Goal: Transaction & Acquisition: Purchase product/service

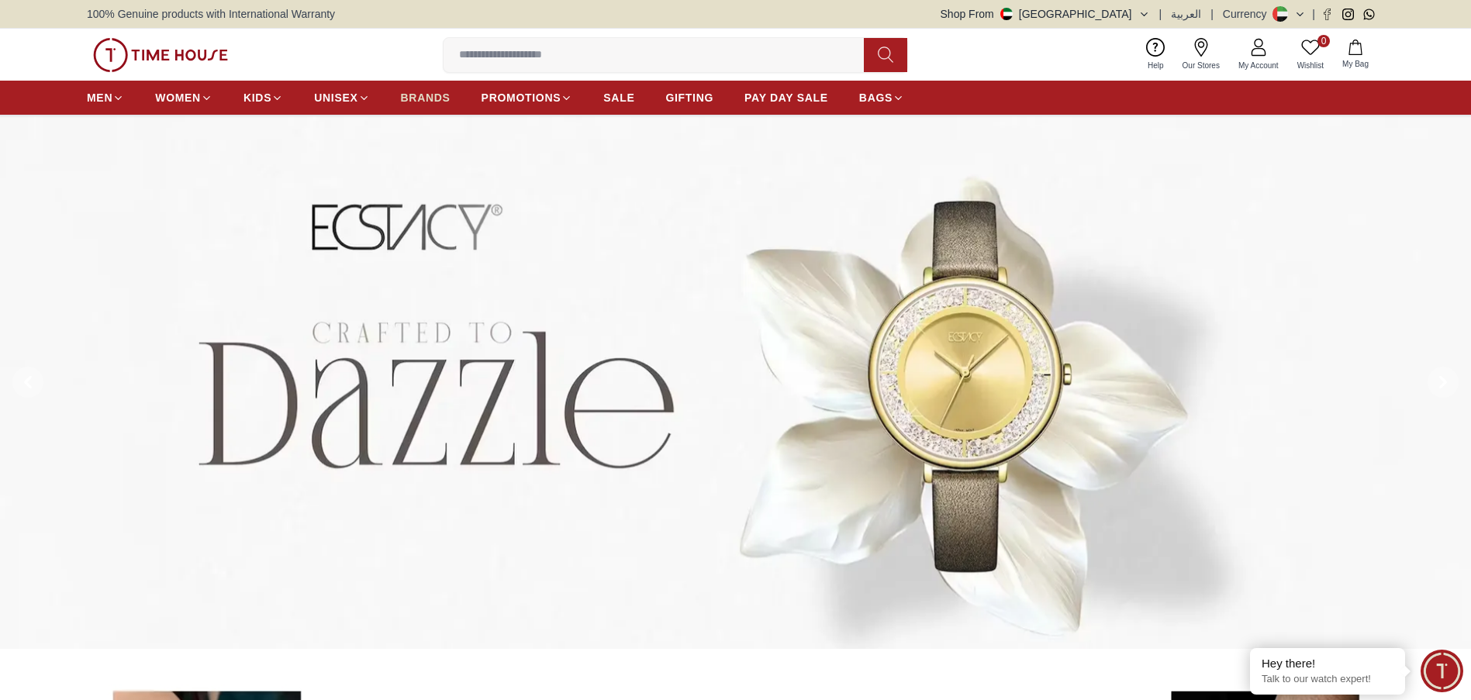
click at [430, 100] on span "BRANDS" at bounding box center [426, 98] width 50 height 16
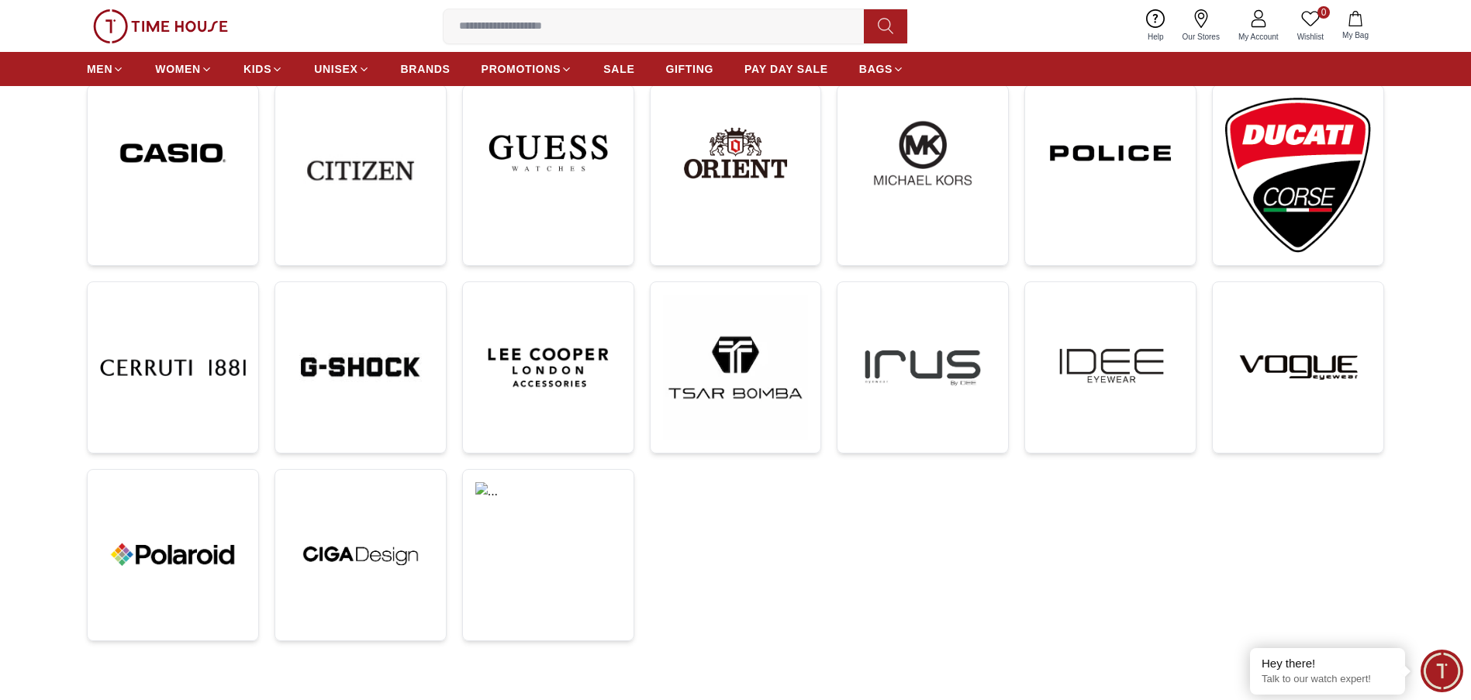
scroll to position [465, 0]
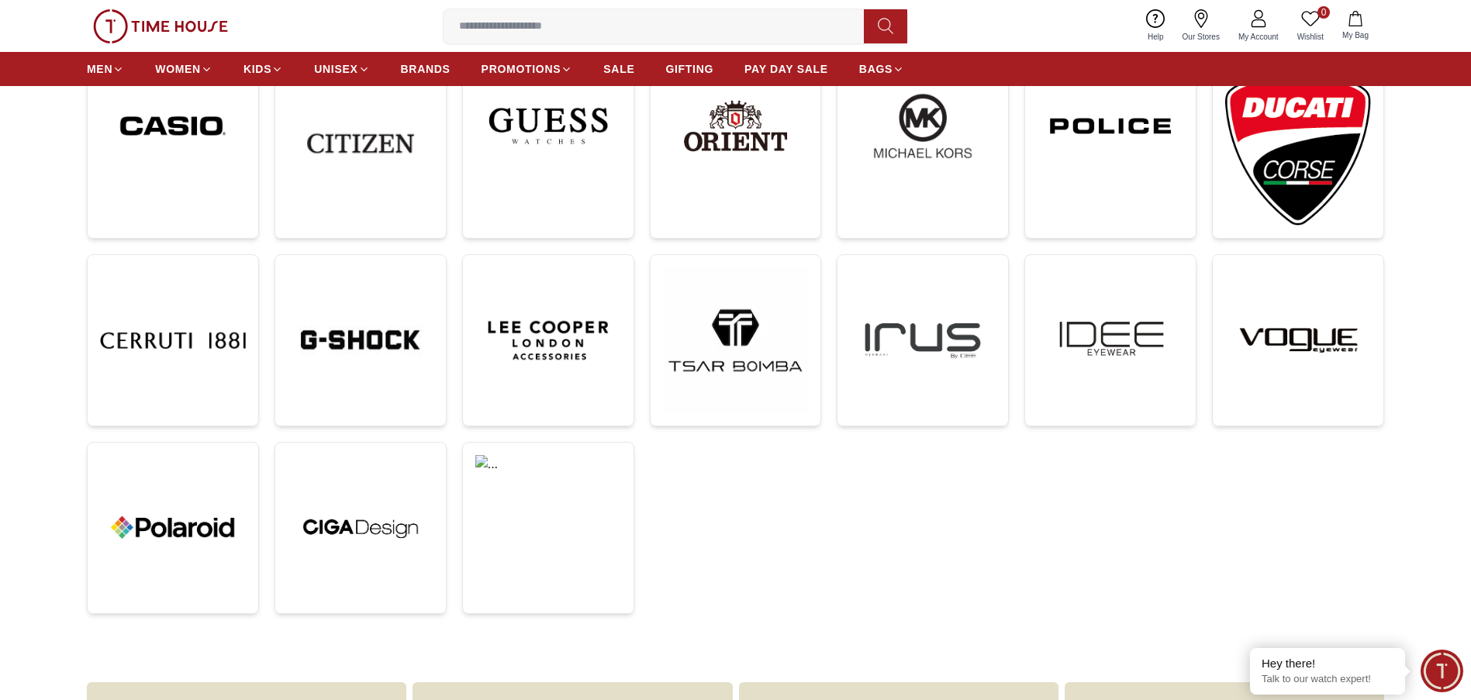
click at [878, 458] on div at bounding box center [735, 257] width 1297 height 813
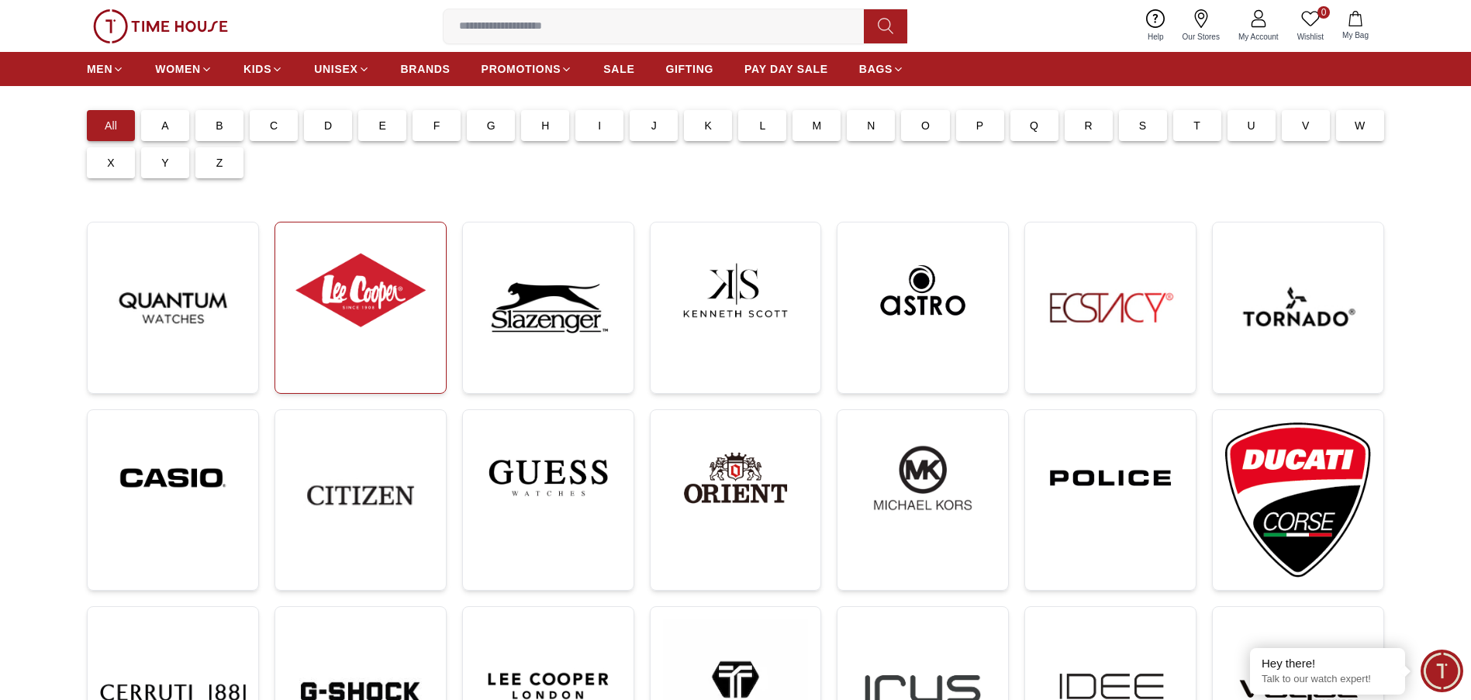
scroll to position [78, 0]
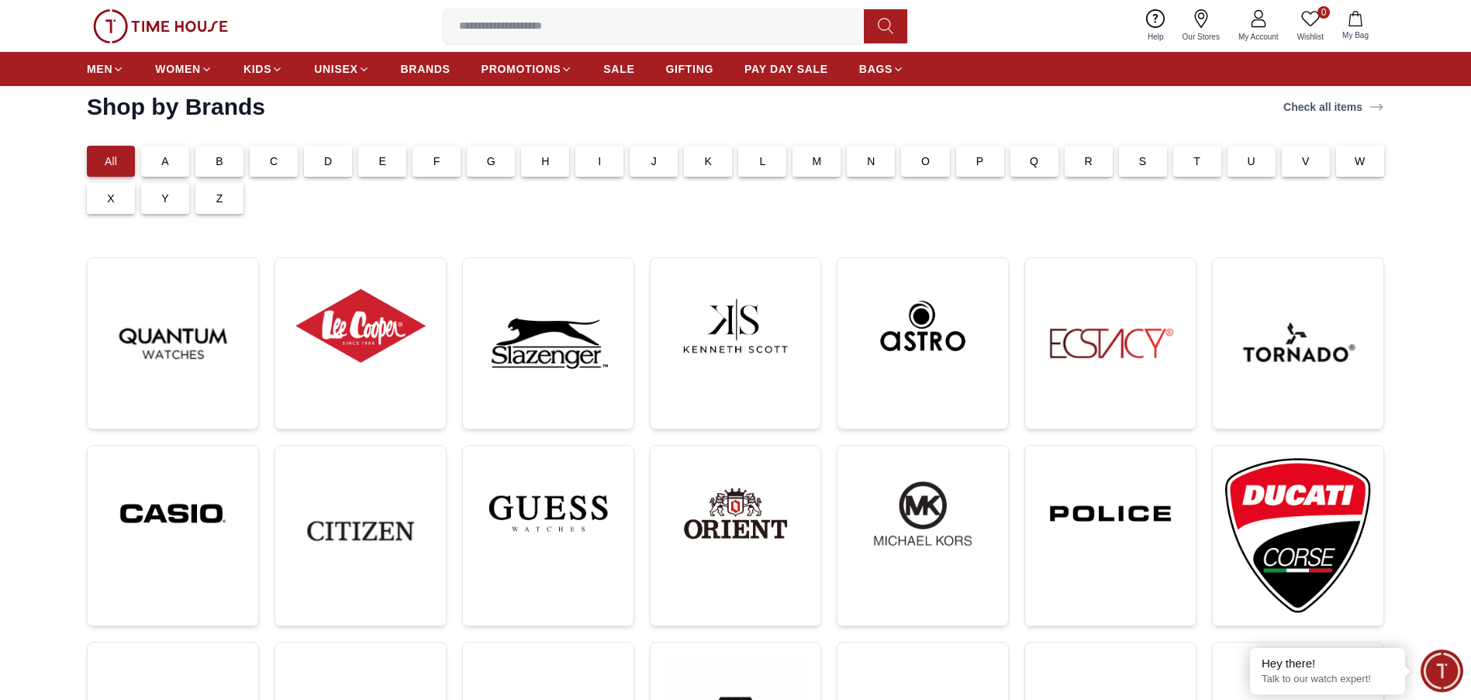
click at [568, 27] on input at bounding box center [660, 26] width 433 height 31
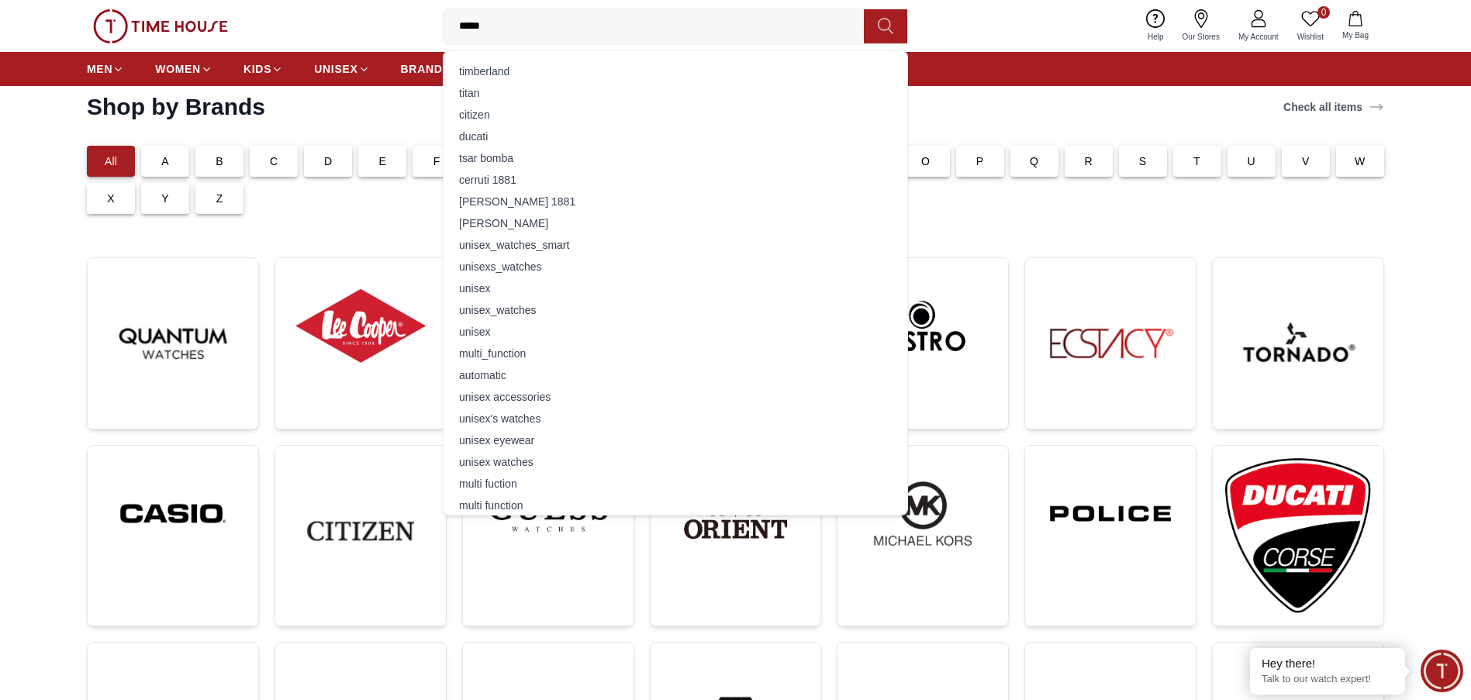
type input "******"
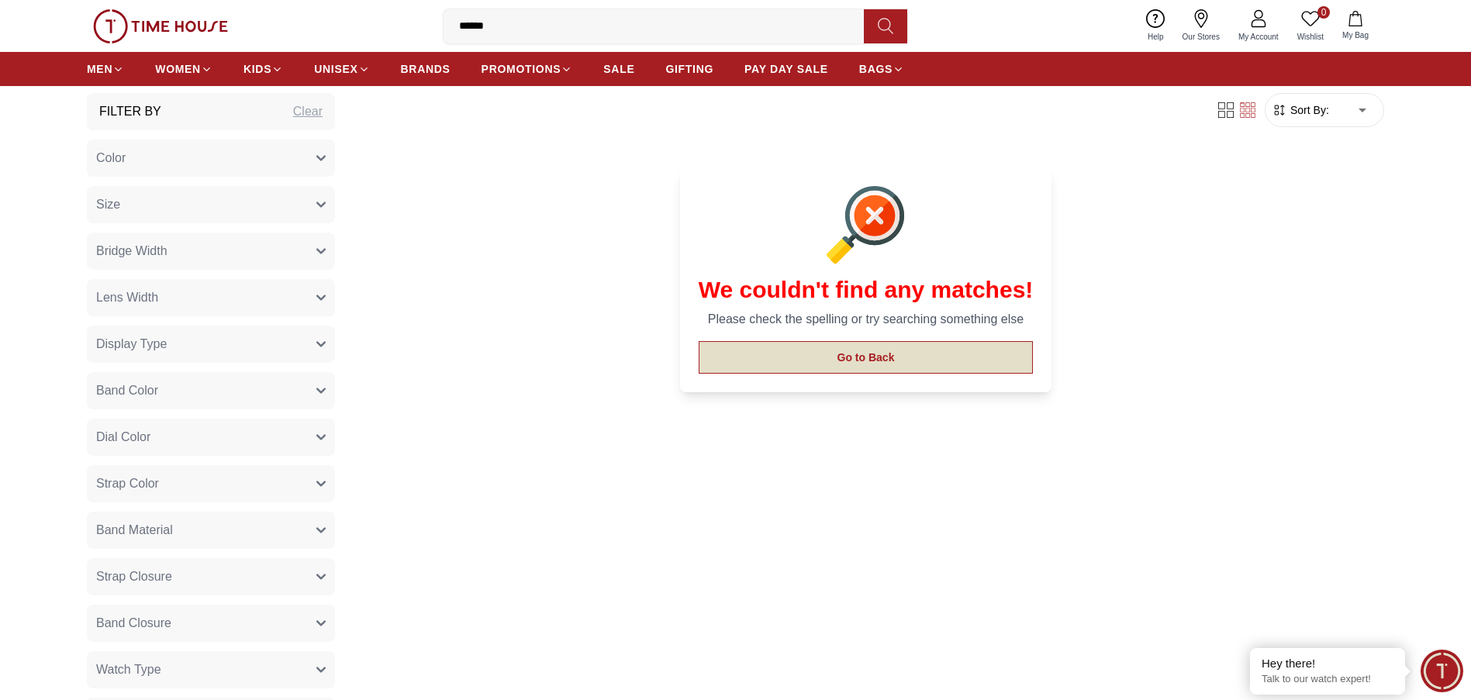
click at [862, 356] on button "Go to Back" at bounding box center [866, 357] width 335 height 33
